Goal: Navigation & Orientation: Find specific page/section

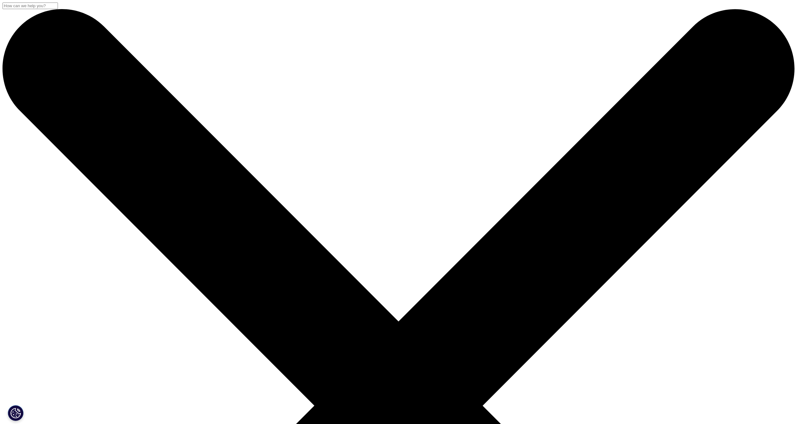
click at [246, 1] on div "[DOMAIN_NAME] [GEOGRAPHIC_DATA] Choose a Region Contact Us" at bounding box center [398, 12] width 797 height 24
